Goal: Find specific page/section: Find specific page/section

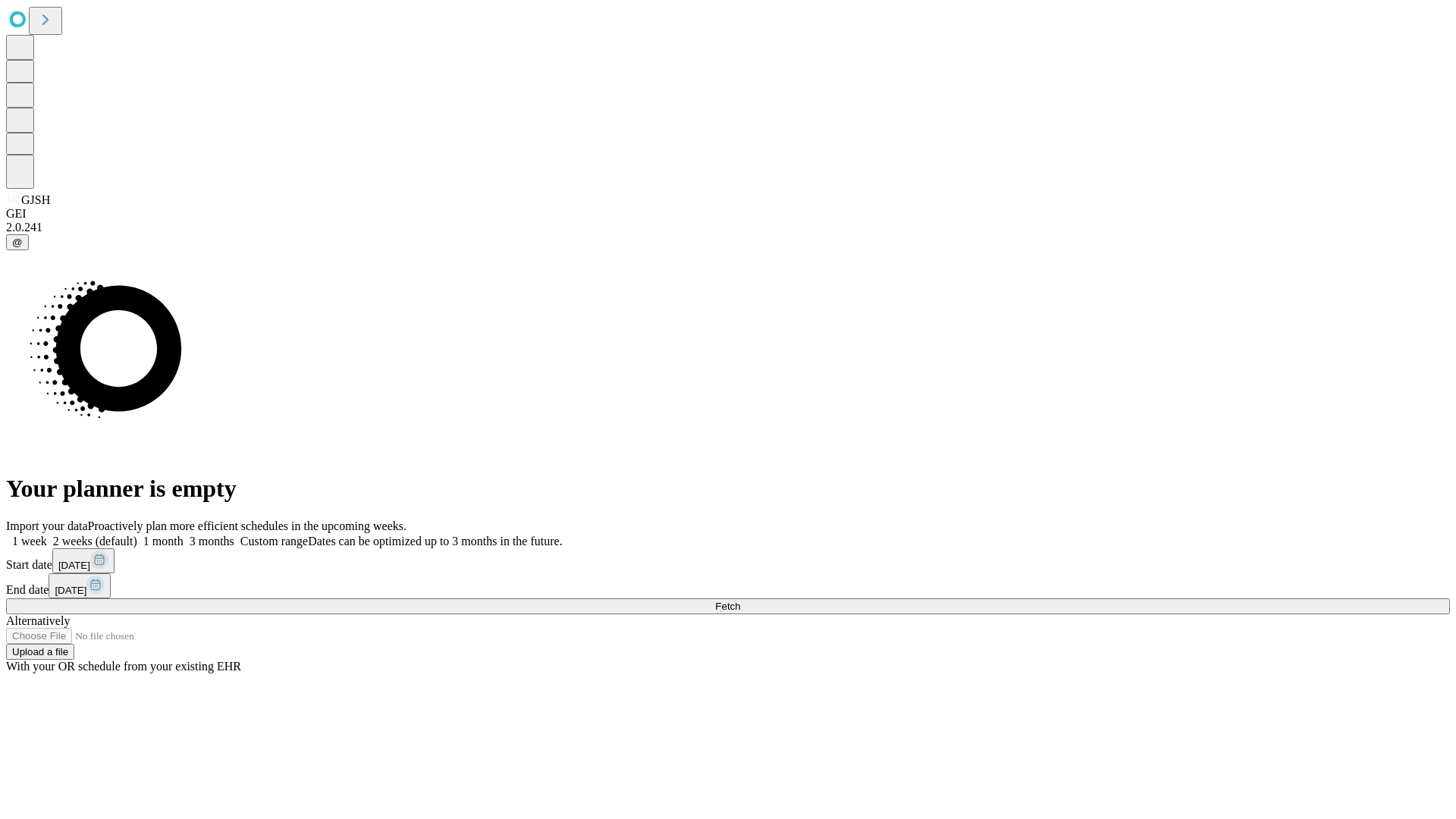
click at [740, 600] on span "Fetch" at bounding box center [727, 605] width 25 height 11
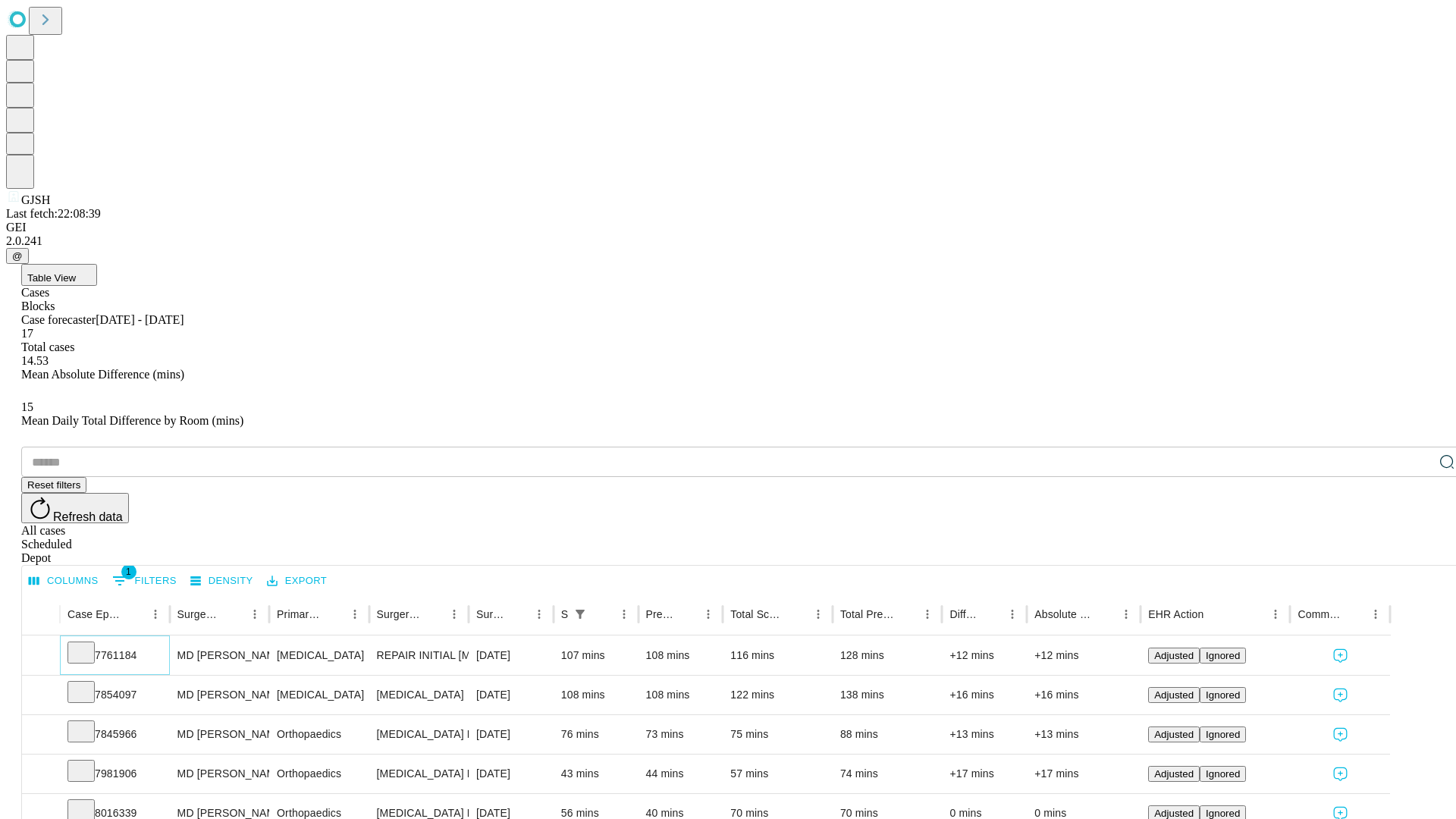
click at [89, 644] on icon at bounding box center [80, 651] width 15 height 15
